Goal: Use online tool/utility: Utilize a website feature to perform a specific function

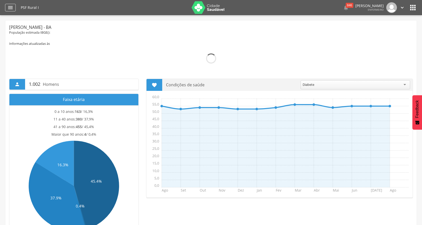
click at [13, 7] on icon "" at bounding box center [10, 8] width 6 height 6
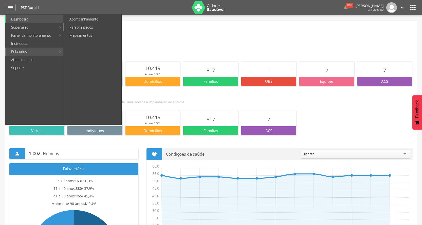
click at [78, 29] on link "Personalizados" at bounding box center [92, 27] width 57 height 8
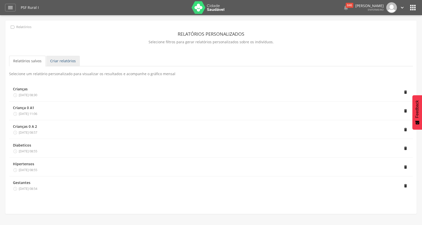
click at [71, 60] on link "Criar relatórios" at bounding box center [63, 61] width 34 height 11
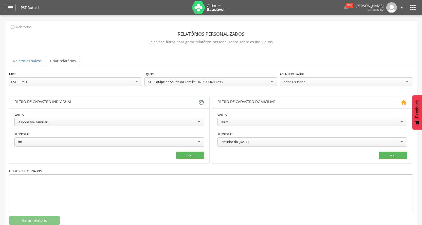
click at [407, 81] on div "Todos Usuários" at bounding box center [346, 82] width 133 height 9
click at [197, 122] on div "Responsável familiar" at bounding box center [109, 122] width 190 height 9
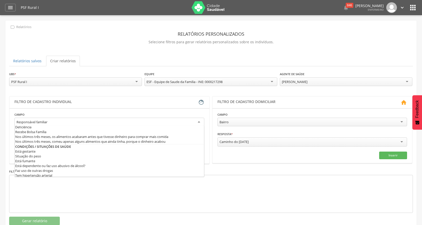
scroll to position [177, 0]
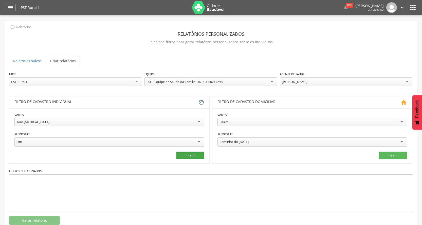
click at [192, 155] on button "Inserir" at bounding box center [190, 156] width 28 height 8
click at [54, 180] on icon "close" at bounding box center [56, 180] width 5 height 7
click at [185, 154] on button "Inserir" at bounding box center [190, 156] width 28 height 8
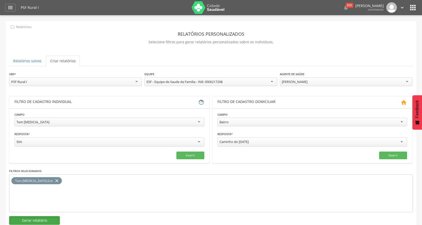
click at [52, 218] on button "Gerar relatório" at bounding box center [34, 220] width 51 height 9
